Goal: Find specific page/section: Find specific page/section

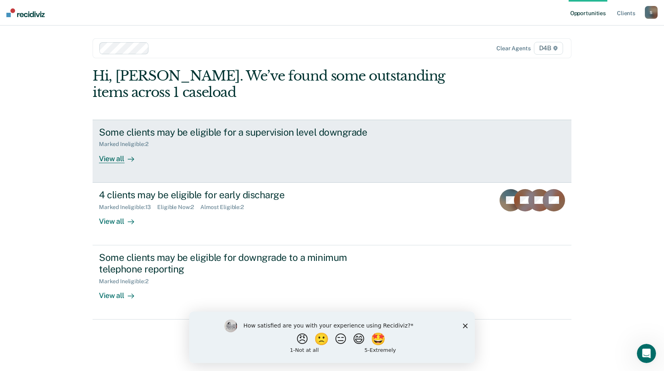
click at [109, 160] on div "View all" at bounding box center [121, 156] width 45 height 16
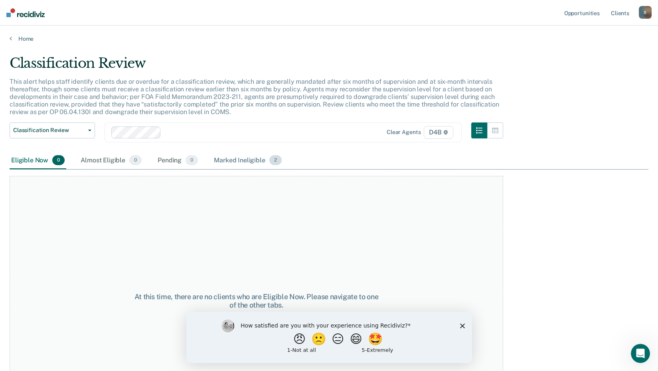
click at [250, 159] on div "Marked Ineligible 2" at bounding box center [247, 161] width 71 height 18
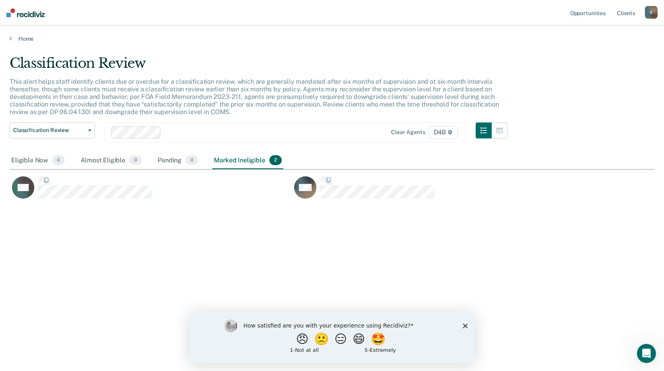
scroll to position [250, 639]
click at [16, 38] on link "Home" at bounding box center [332, 38] width 645 height 7
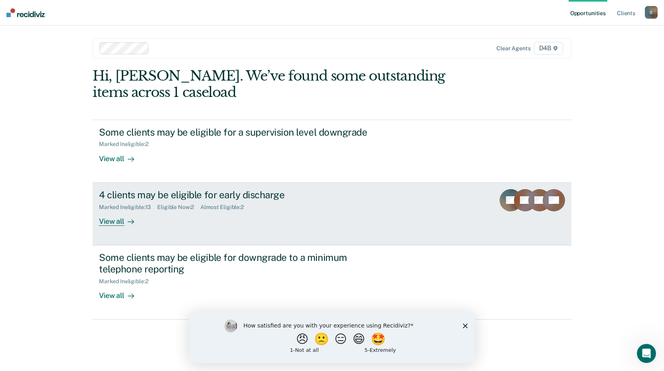
click at [117, 222] on div "View all" at bounding box center [121, 218] width 45 height 16
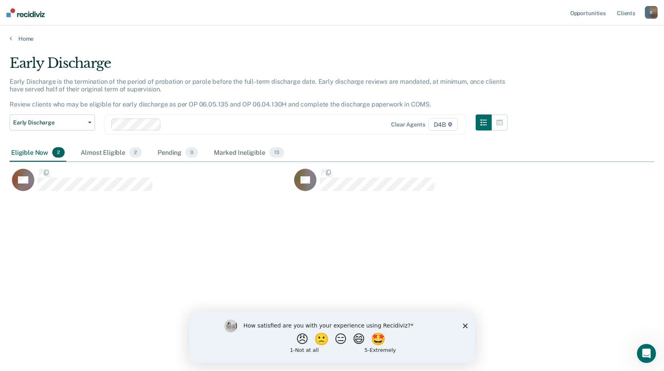
scroll to position [250, 639]
